Goal: Task Accomplishment & Management: Use online tool/utility

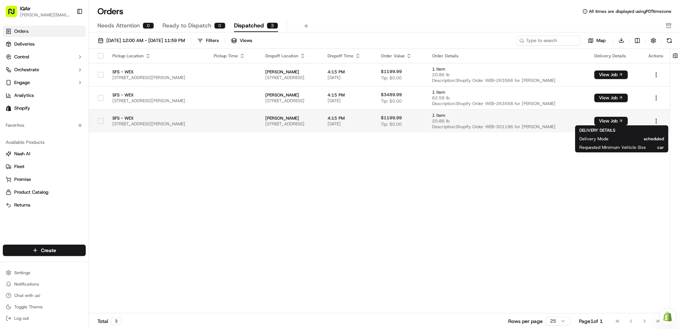
click at [316, 122] on span "[STREET_ADDRESS]" at bounding box center [290, 124] width 51 height 6
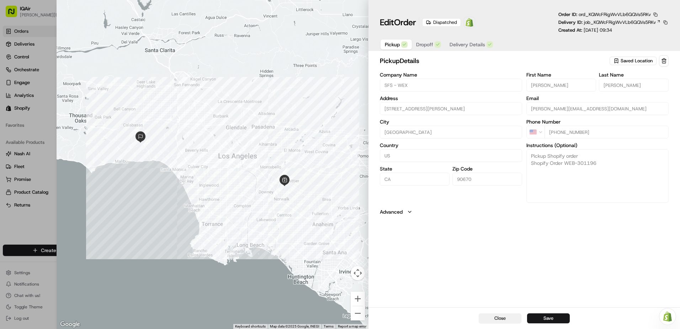
click at [499, 317] on button "Close" at bounding box center [500, 318] width 43 height 10
type input "+1"
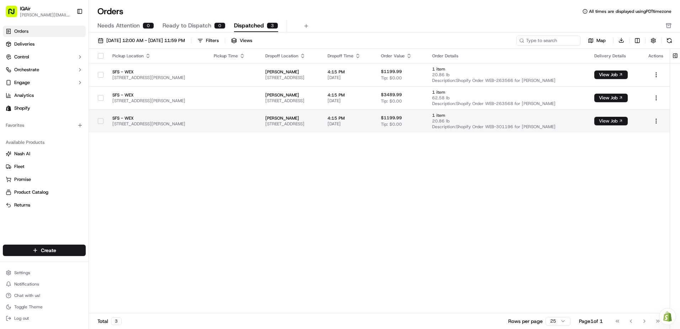
click at [622, 121] on button "View Job" at bounding box center [610, 121] width 33 height 9
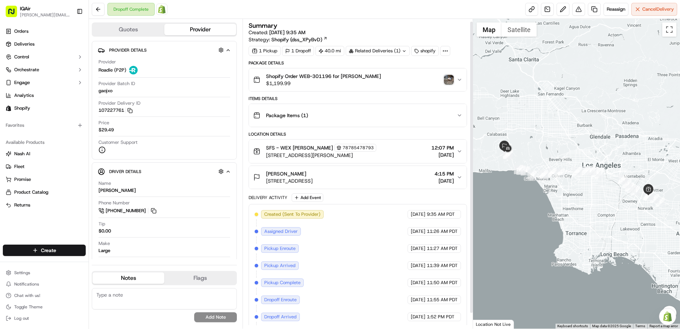
scroll to position [19, 0]
